Goal: Information Seeking & Learning: Learn about a topic

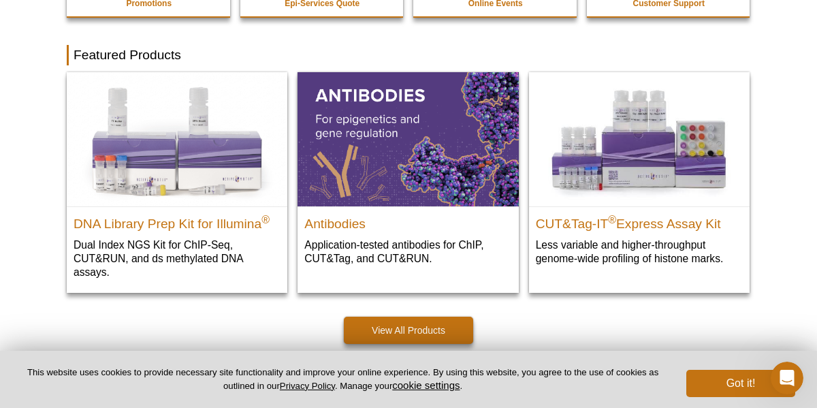
scroll to position [408, 0]
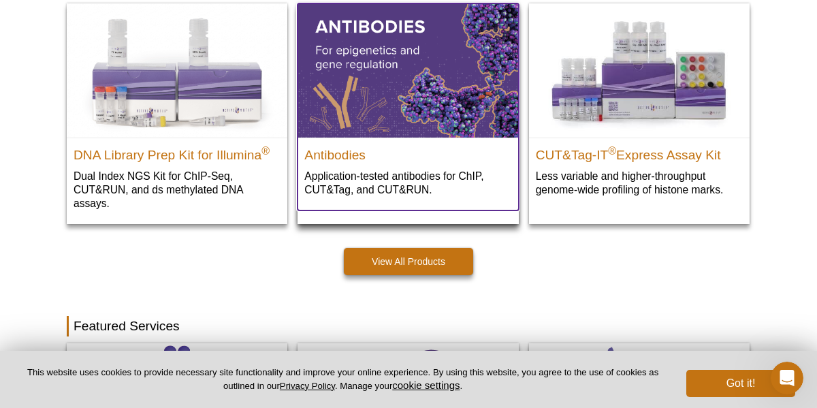
drag, startPoint x: 400, startPoint y: 255, endPoint x: 352, endPoint y: 164, distance: 102.6
click at [352, 164] on div "Antibodies Application-tested antibodies for ChIP, CUT&Tag, and CUT&RUN." at bounding box center [407, 173] width 220 height 73
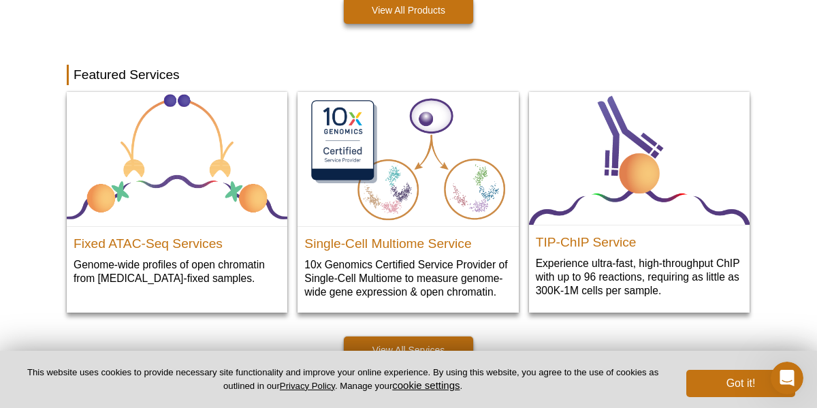
scroll to position [681, 0]
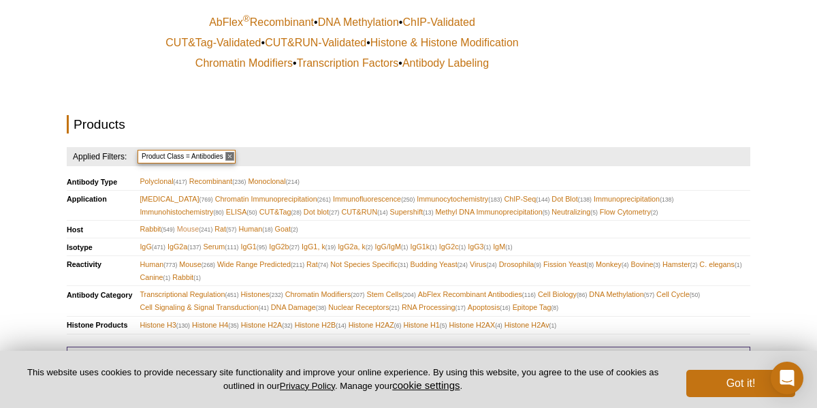
scroll to position [320, 0]
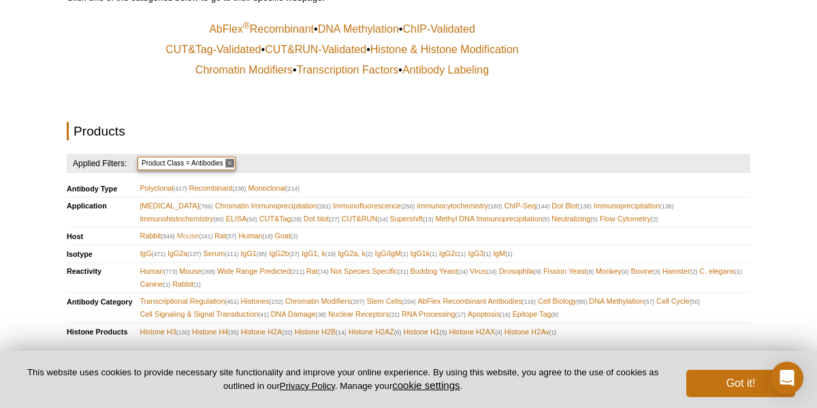
click at [189, 233] on span "Mouse (241)" at bounding box center [195, 235] width 36 height 13
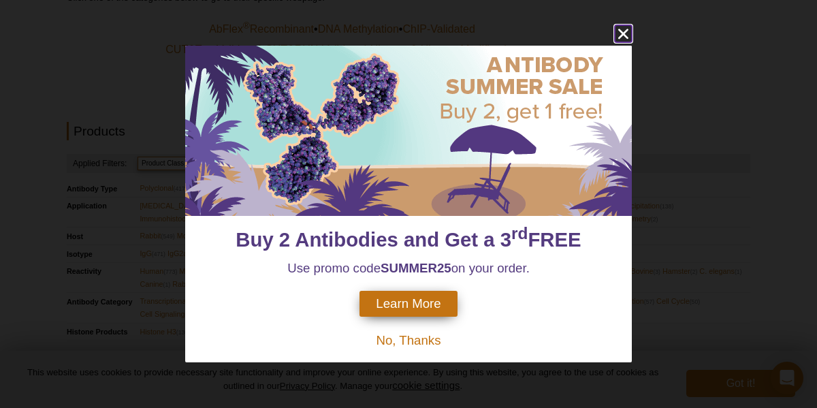
click at [619, 33] on icon "close" at bounding box center [623, 33] width 17 height 17
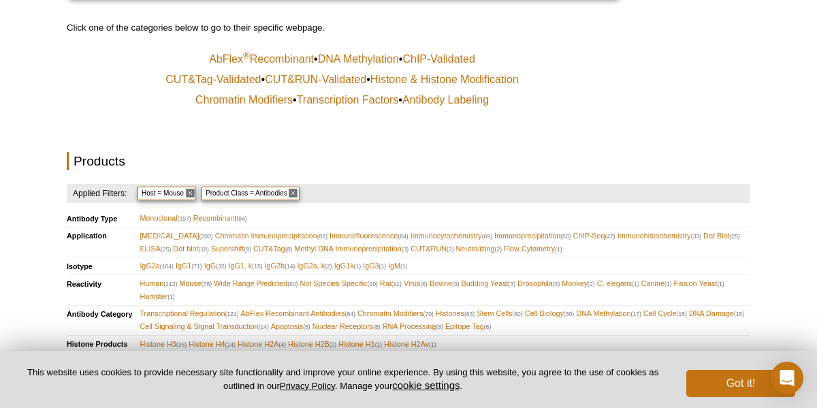
scroll to position [340, 0]
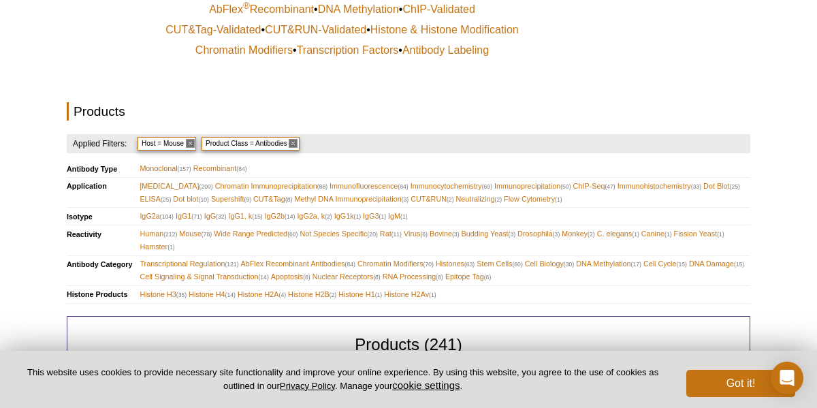
drag, startPoint x: 271, startPoint y: 196, endPoint x: 239, endPoint y: 121, distance: 81.4
click at [279, 196] on span "CUT&Tag (8)" at bounding box center [272, 199] width 39 height 13
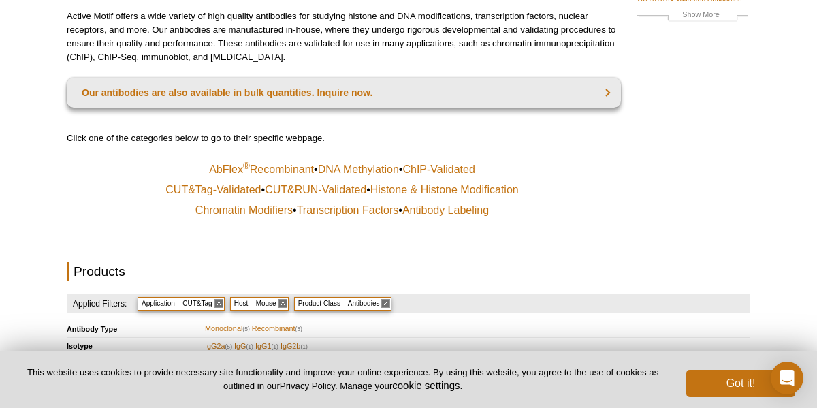
scroll to position [65, 0]
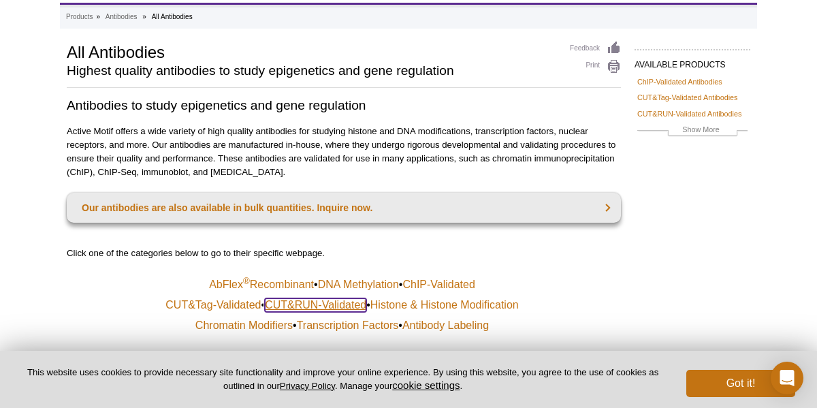
click at [340, 305] on link "CUT&RUN-Validated" at bounding box center [315, 305] width 101 height 14
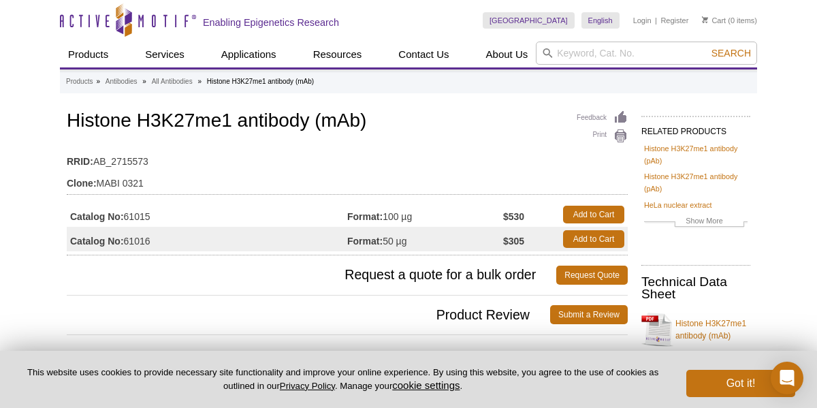
click at [68, 298] on h3 "Product Review Submit a Review" at bounding box center [347, 314] width 561 height 33
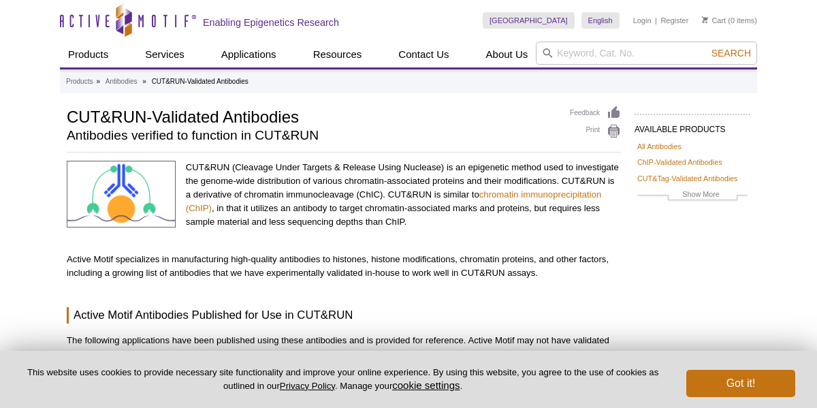
click at [88, 264] on p "Active Motif specializes in manufacturing high-quality antibodies to histones, …" at bounding box center [344, 265] width 554 height 27
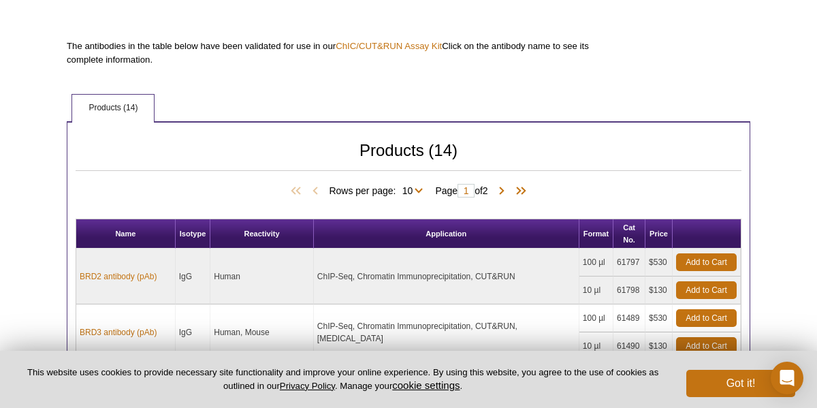
scroll to position [408, 0]
